Goal: Task Accomplishment & Management: Use online tool/utility

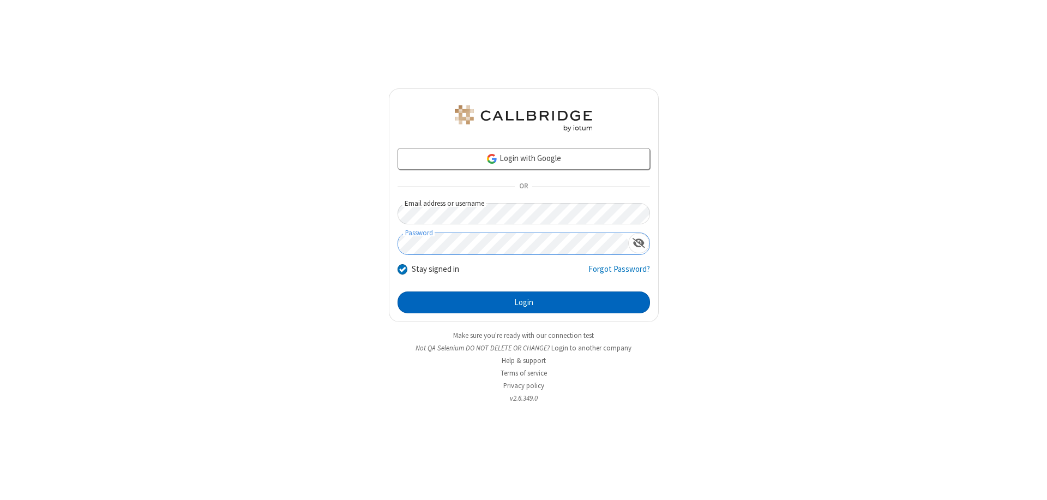
click at [523, 302] on button "Login" at bounding box center [524, 302] width 252 height 22
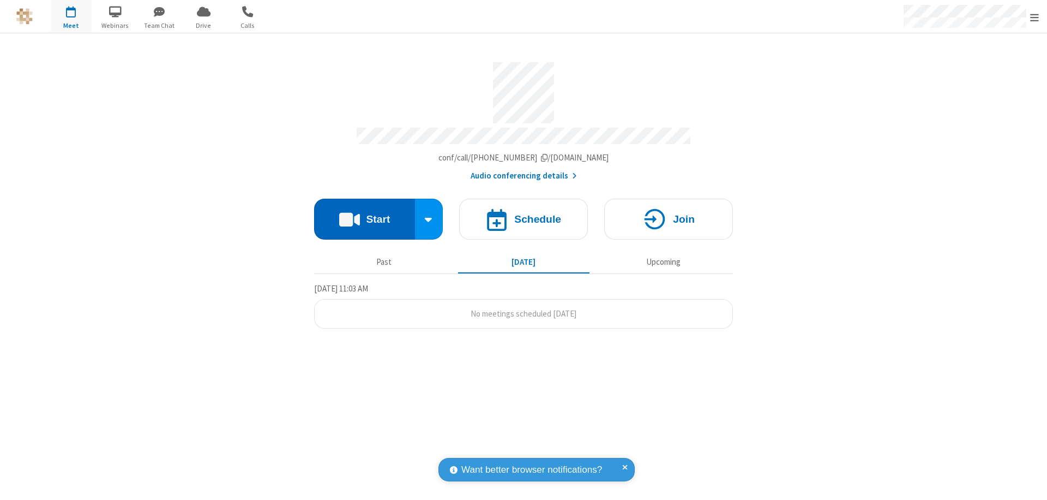
click at [364, 214] on button "Start" at bounding box center [364, 218] width 101 height 41
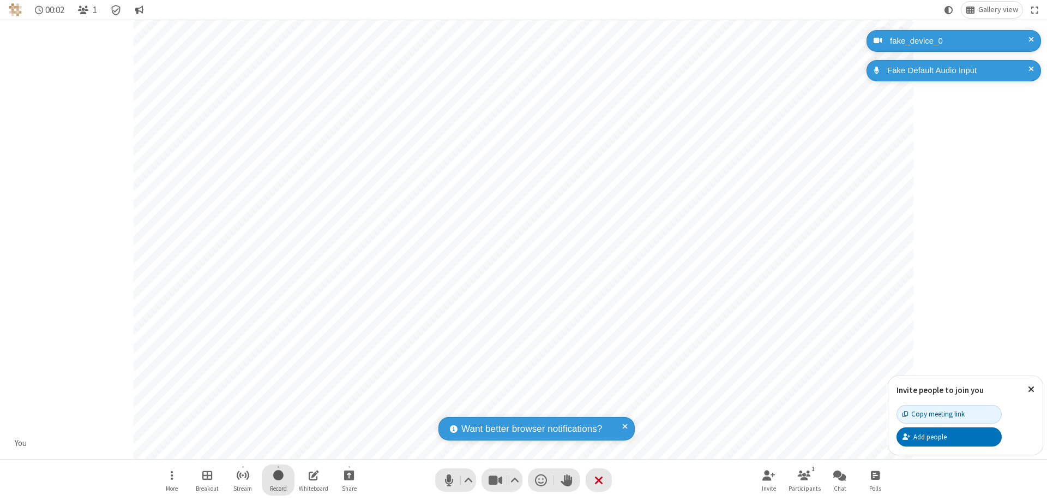
click at [278, 479] on span "Start recording" at bounding box center [278, 475] width 10 height 14
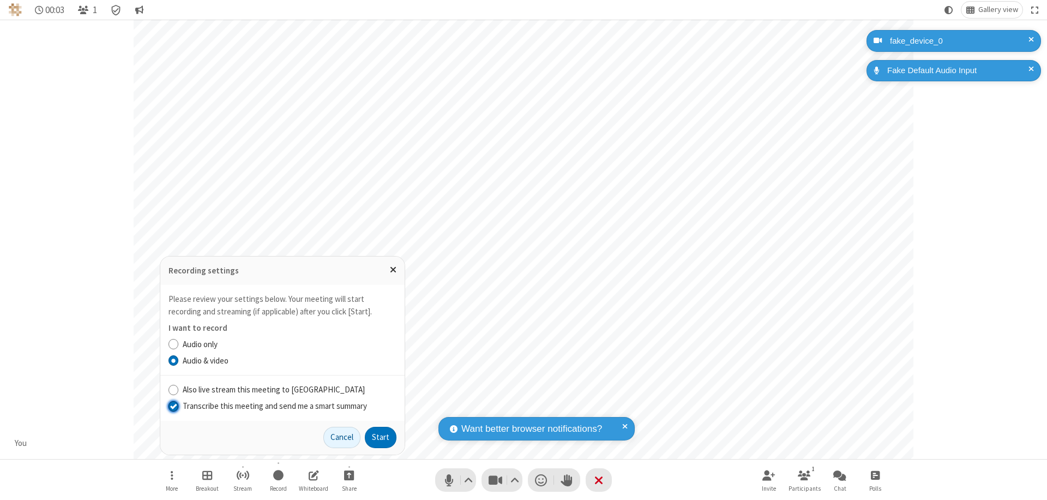
click at [173, 405] on input "Transcribe this meeting and send me a smart summary" at bounding box center [174, 405] width 10 height 11
click at [381, 437] on button "Start" at bounding box center [381, 437] width 32 height 22
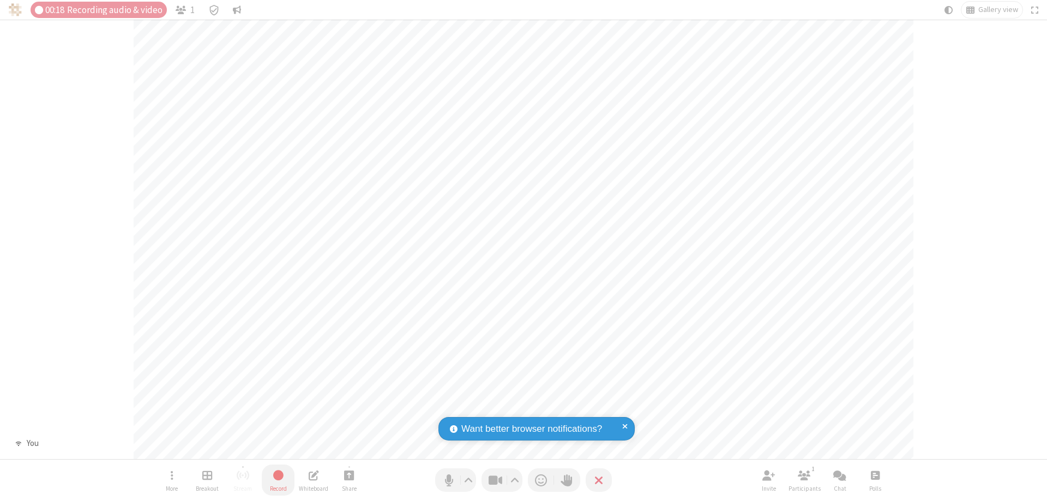
click at [278, 479] on span "Stop recording" at bounding box center [278, 475] width 13 height 14
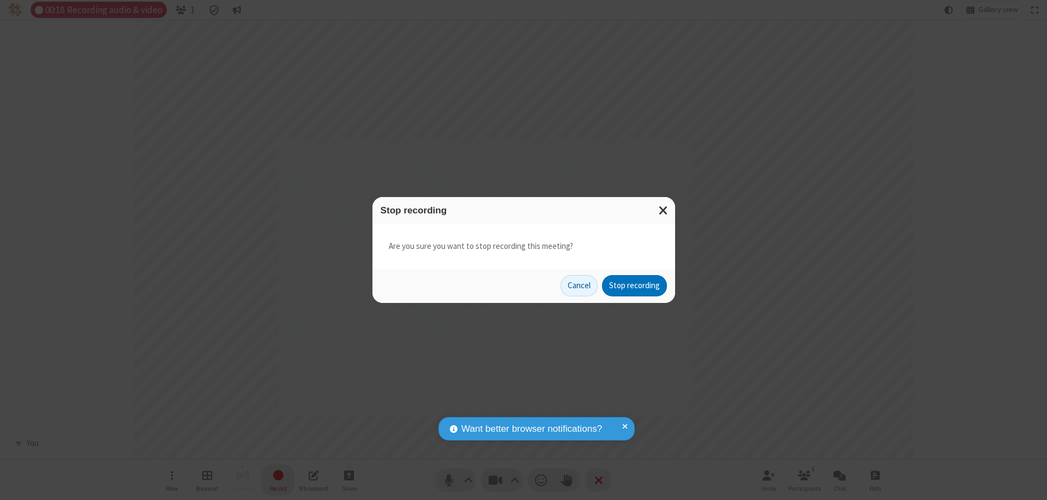
click at [634, 285] on button "Stop recording" at bounding box center [634, 286] width 65 height 22
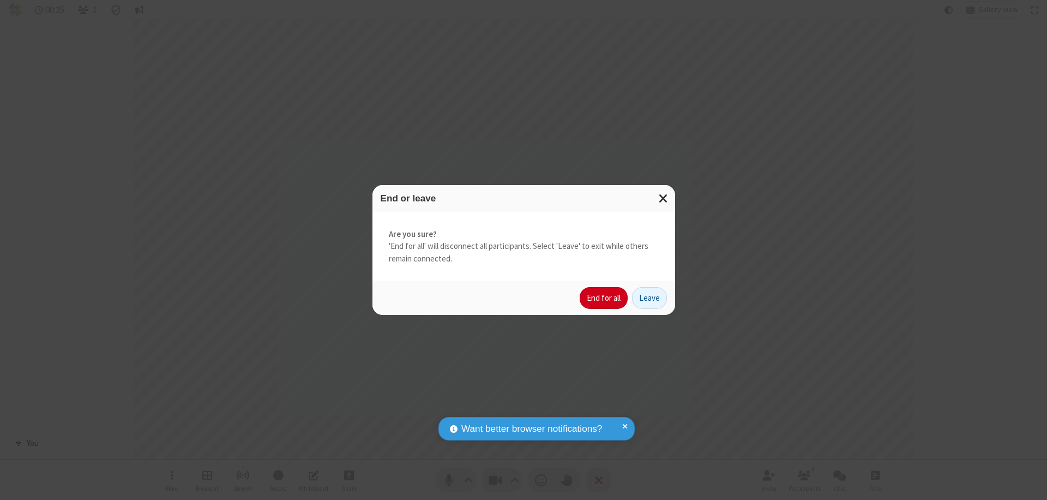
click at [604, 298] on button "End for all" at bounding box center [604, 298] width 48 height 22
